Goal: Task Accomplishment & Management: Use online tool/utility

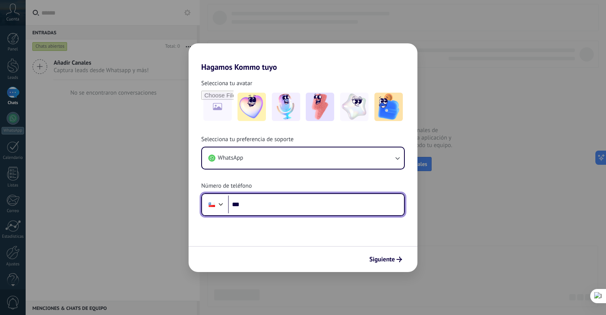
click at [263, 205] on input "***" at bounding box center [316, 205] width 176 height 18
type input "**********"
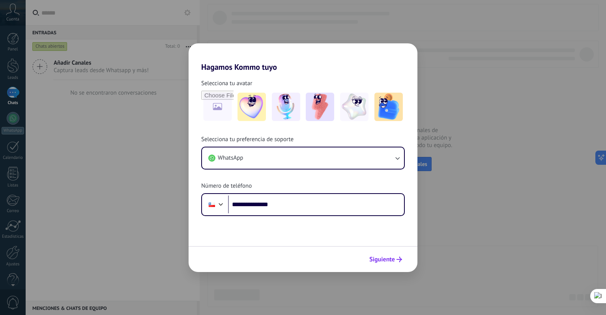
click at [385, 257] on span "Siguiente" at bounding box center [382, 260] width 26 height 6
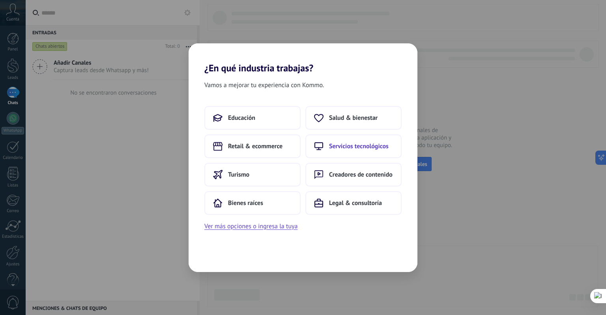
click at [356, 148] on span "Servicios tecnológicos" at bounding box center [359, 146] width 60 height 8
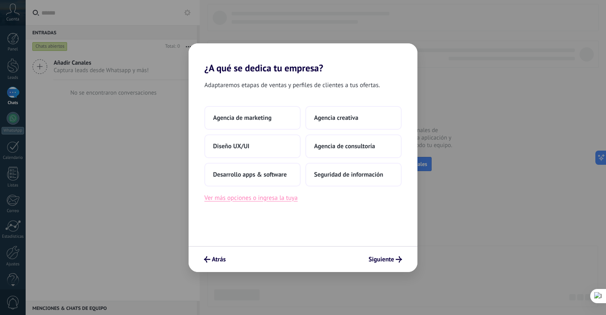
click at [278, 202] on button "Ver más opciones o ingresa la tuya" at bounding box center [250, 198] width 93 height 10
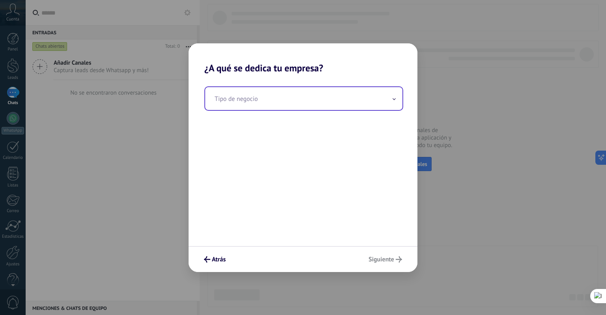
click at [242, 104] on input "text" at bounding box center [303, 98] width 197 height 23
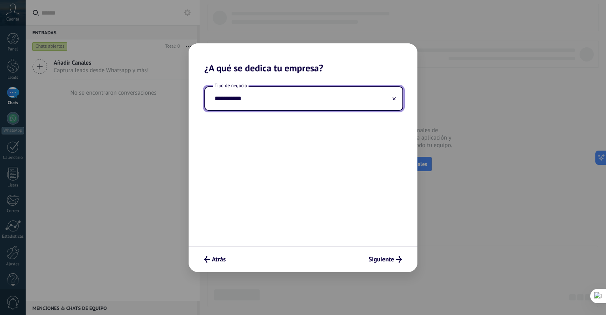
type input "**********"
click at [391, 262] on span "Siguiente" at bounding box center [382, 260] width 26 height 6
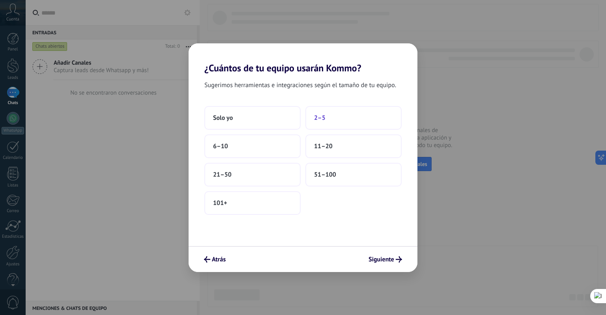
click at [320, 121] on span "2–5" at bounding box center [319, 118] width 11 height 8
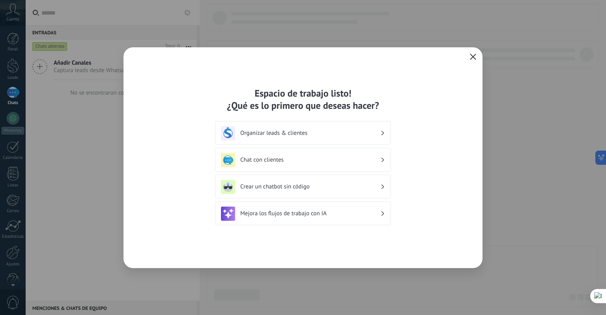
click at [348, 159] on h3 "Chat con clientes" at bounding box center [310, 159] width 140 height 7
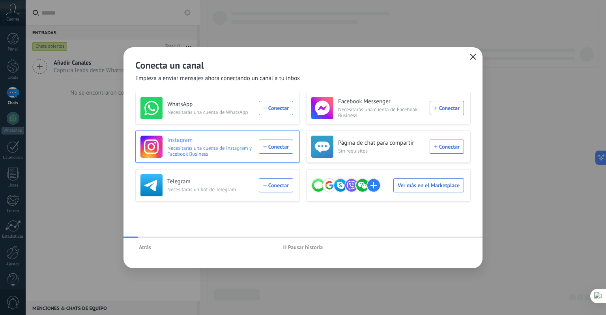
click at [204, 137] on h3 "Instagram" at bounding box center [210, 141] width 87 height 8
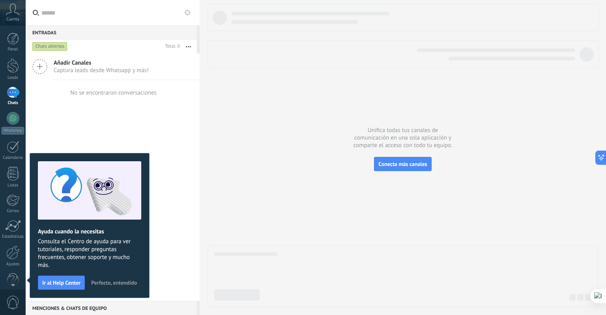
click at [269, 144] on div at bounding box center [403, 155] width 391 height 303
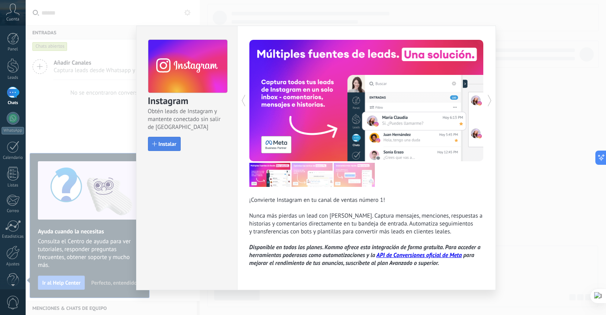
click at [159, 142] on span "Instalar" at bounding box center [168, 144] width 18 height 6
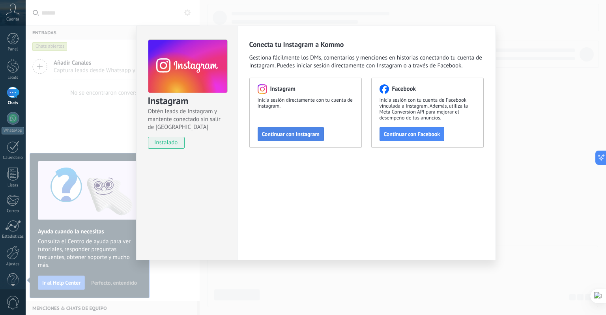
click at [302, 132] on span "Continuar con Instagram" at bounding box center [291, 134] width 58 height 6
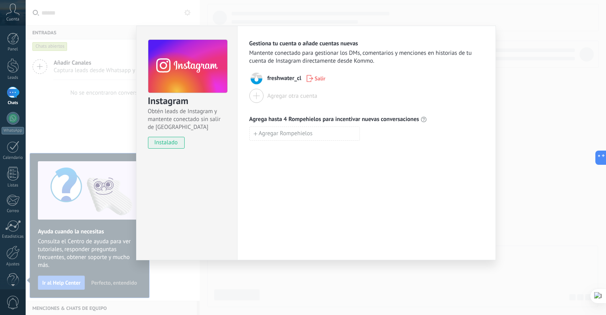
click at [281, 95] on div "Agregar otra cuenta" at bounding box center [293, 95] width 50 height 7
click at [167, 140] on span "instalado" at bounding box center [166, 143] width 36 height 12
click at [165, 144] on span "instalado" at bounding box center [166, 143] width 36 height 12
click at [515, 96] on div "Instagram Obtén leads de Instagram y mantente conectado sin salir de Kommo inst…" at bounding box center [316, 157] width 581 height 315
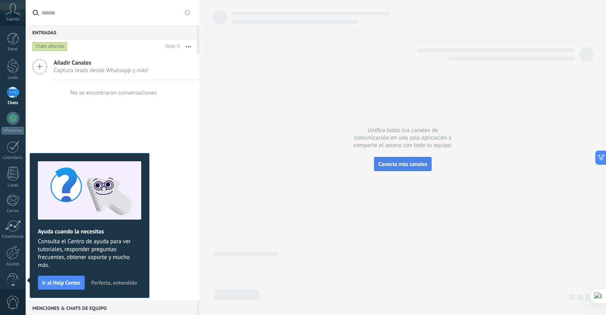
click at [398, 161] on span "Conecta más canales" at bounding box center [402, 164] width 49 height 7
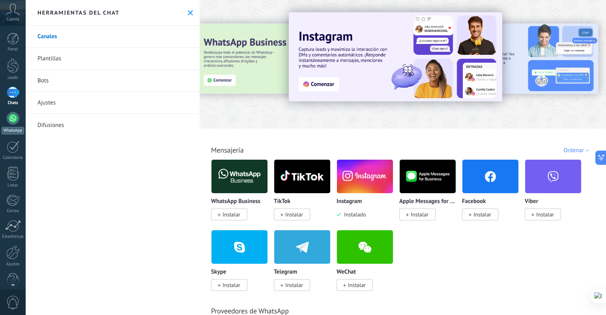
click at [13, 119] on div at bounding box center [13, 118] width 13 height 13
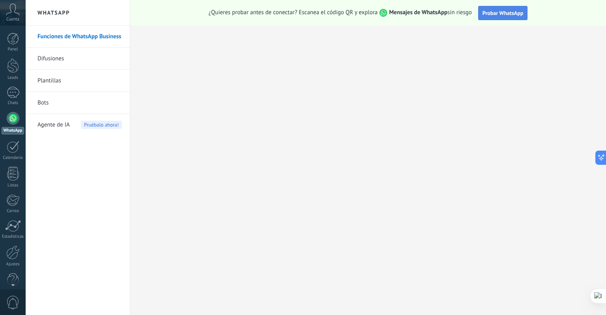
click at [499, 11] on span "Probar WhatsApp" at bounding box center [503, 12] width 41 height 7
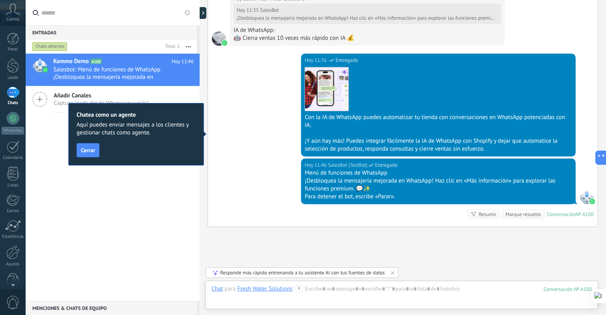
scroll to position [1406, 0]
